Goal: Task Accomplishment & Management: Manage account settings

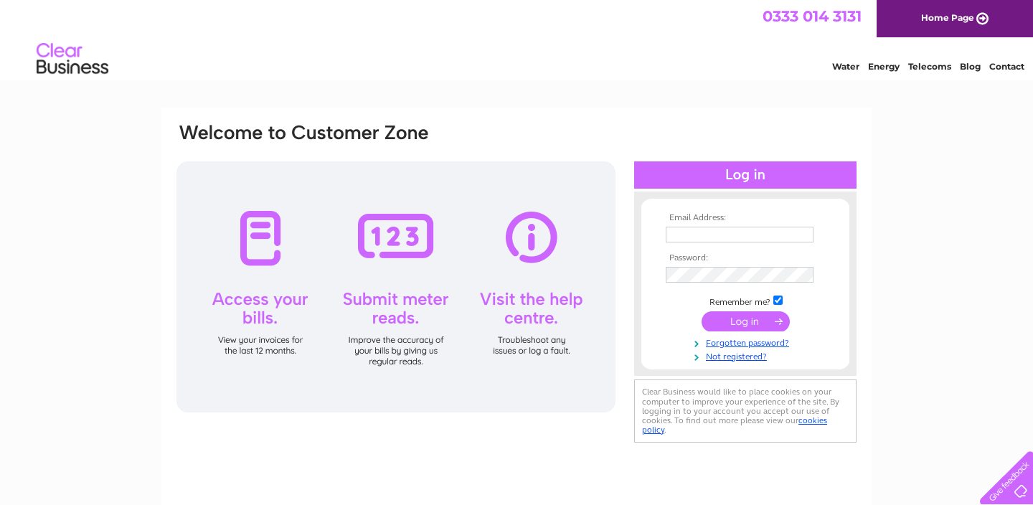
type input "katiejaneclements@outlook.com"
click at [750, 322] on input "submit" at bounding box center [745, 321] width 88 height 20
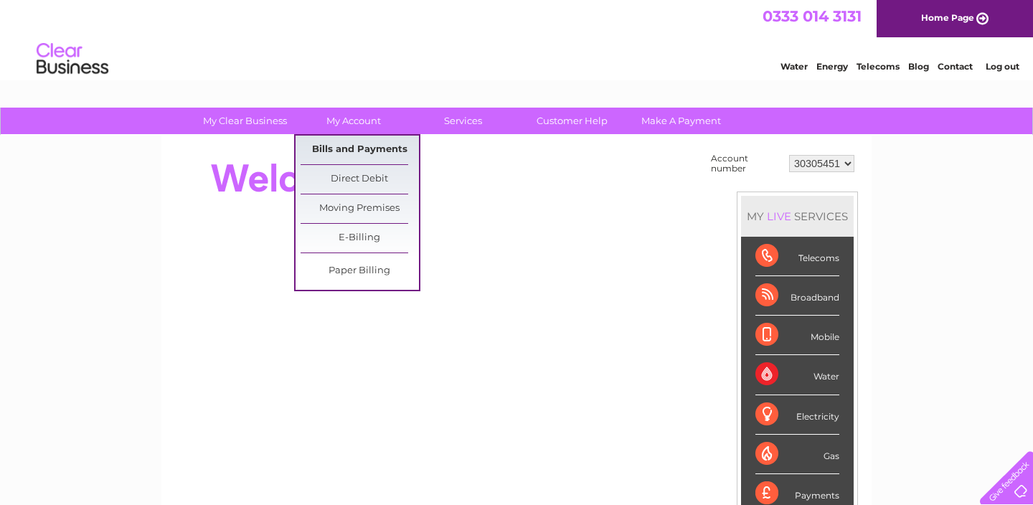
click at [376, 149] on link "Bills and Payments" at bounding box center [359, 150] width 118 height 29
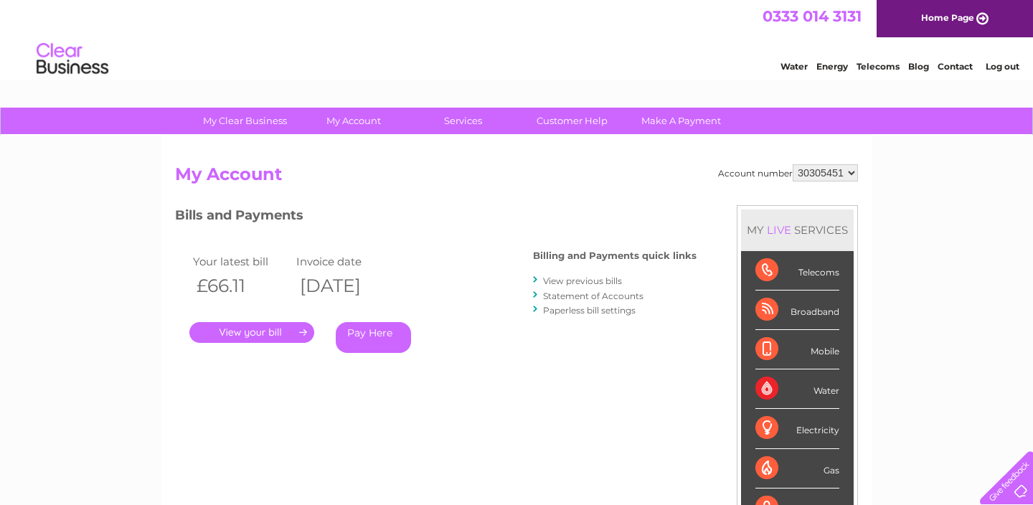
click at [580, 280] on link "View previous bills" at bounding box center [582, 280] width 79 height 11
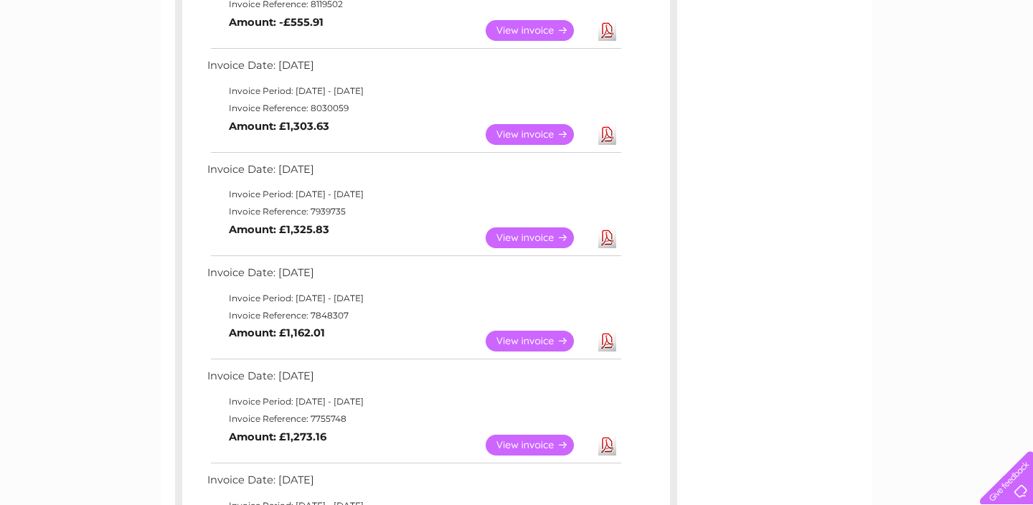
scroll to position [424, 0]
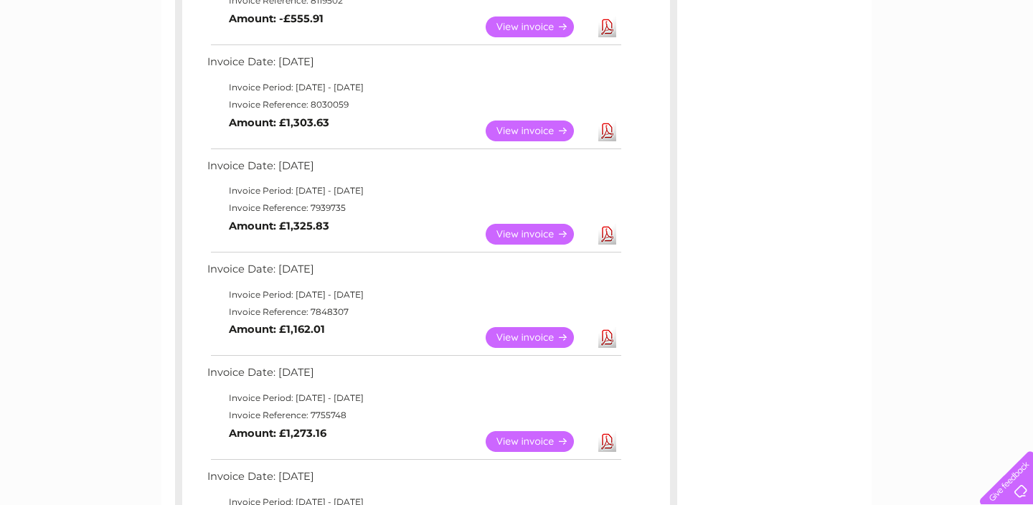
click at [567, 336] on link "View" at bounding box center [537, 337] width 105 height 21
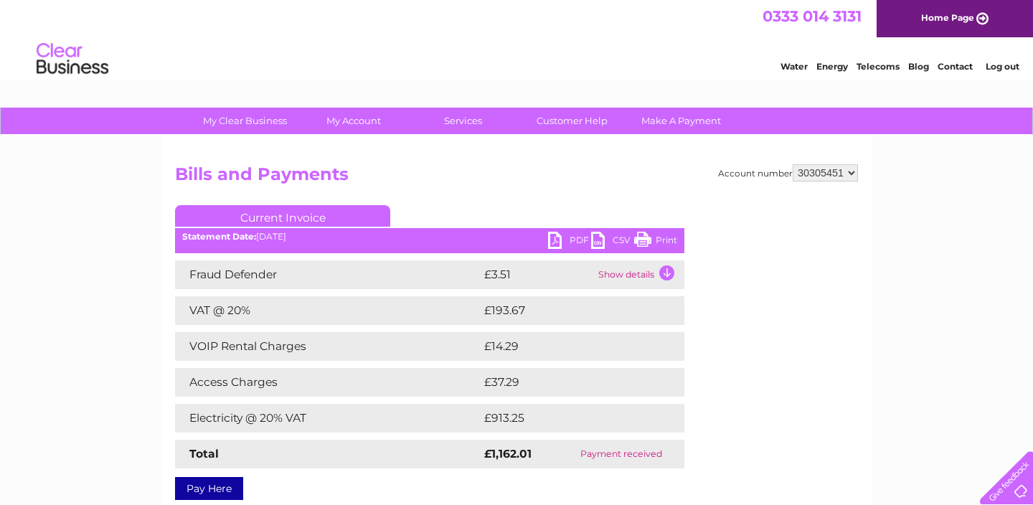
click at [563, 244] on link "PDF" at bounding box center [569, 242] width 43 height 21
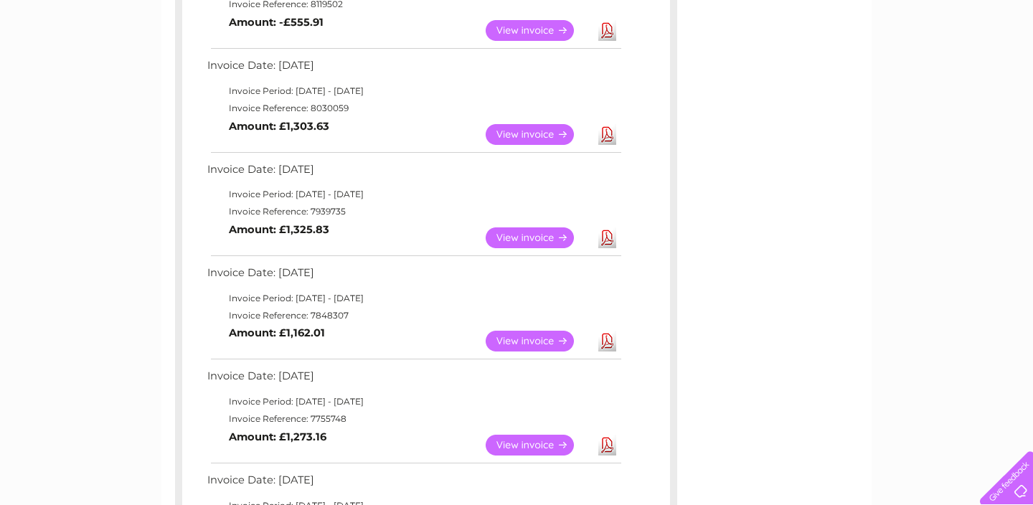
click at [551, 240] on link "View" at bounding box center [537, 237] width 105 height 21
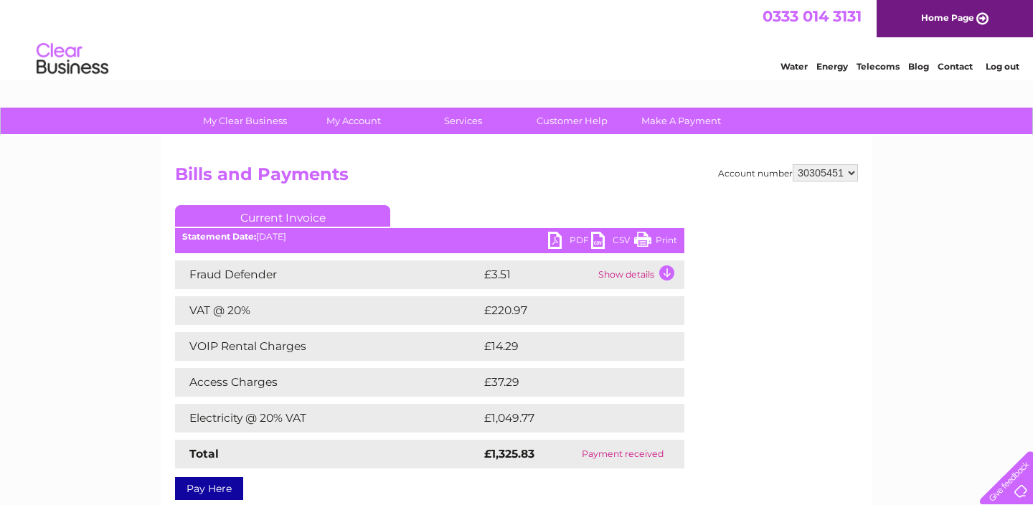
click at [554, 240] on link "PDF" at bounding box center [569, 242] width 43 height 21
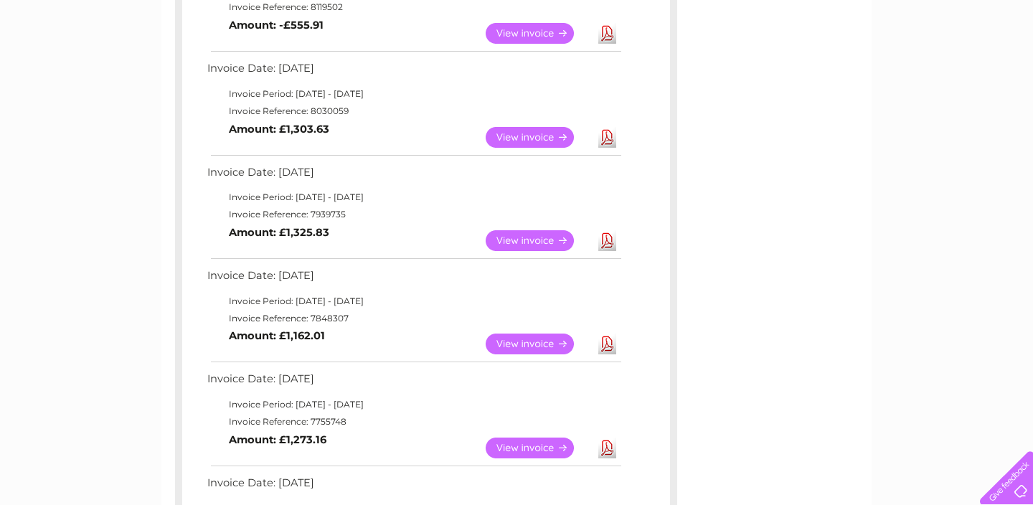
click at [534, 138] on link "View" at bounding box center [537, 137] width 105 height 21
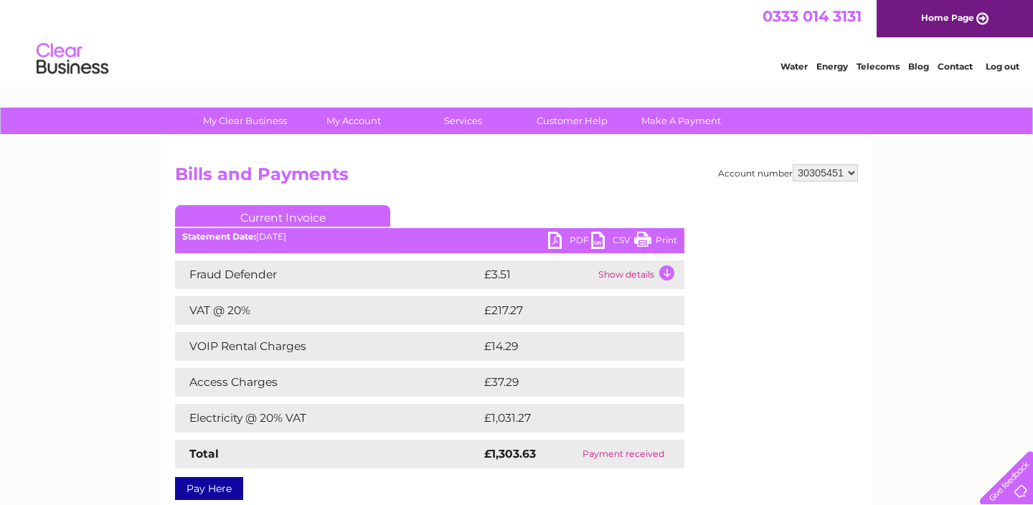
click at [564, 240] on link "PDF" at bounding box center [569, 242] width 43 height 21
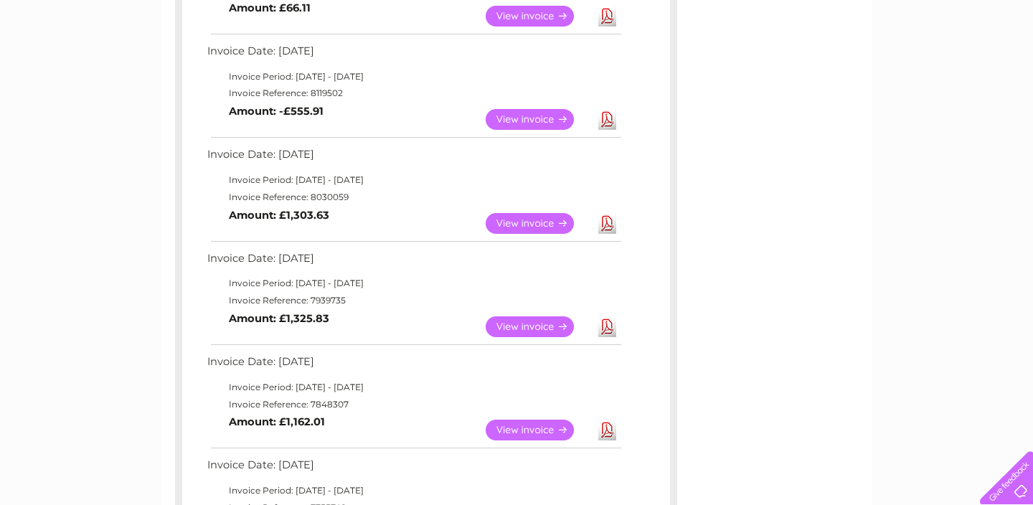
scroll to position [332, 0]
click at [512, 119] on link "View" at bounding box center [537, 118] width 105 height 21
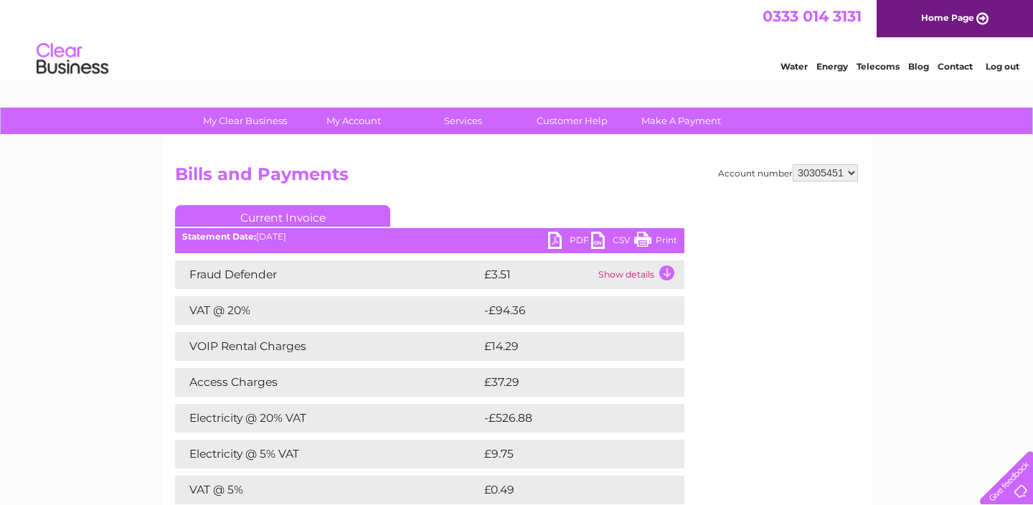
click at [566, 244] on link "PDF" at bounding box center [569, 242] width 43 height 21
